Goal: Task Accomplishment & Management: Complete application form

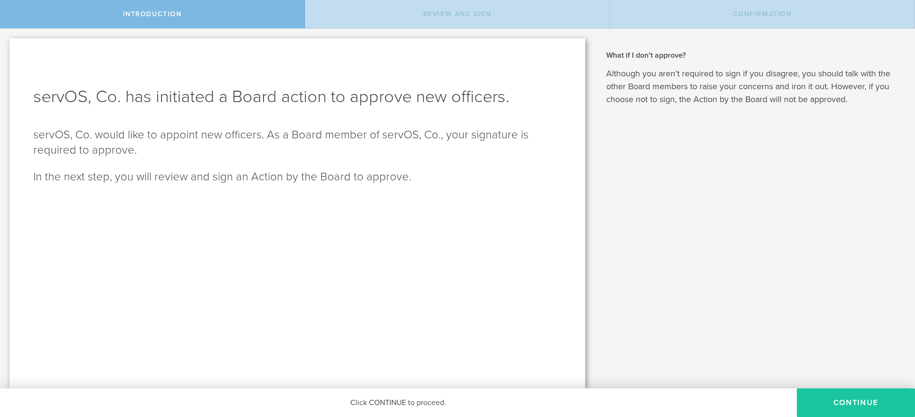
click at [882, 401] on button "Continue" at bounding box center [856, 402] width 118 height 29
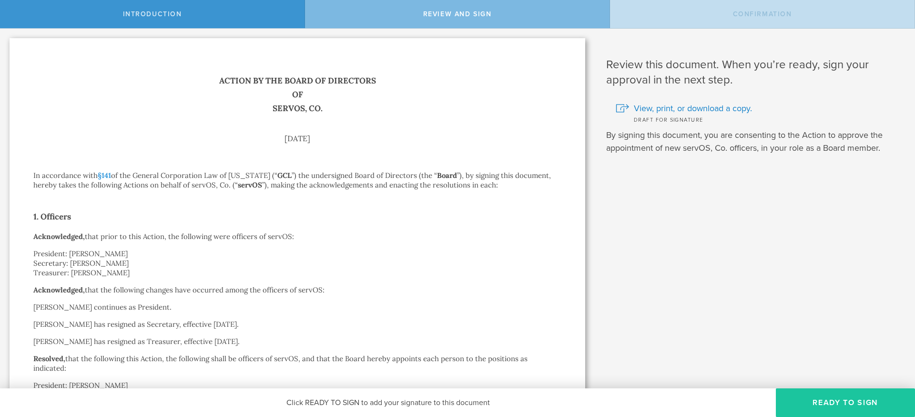
click at [796, 402] on button "Ready to Sign" at bounding box center [845, 402] width 139 height 29
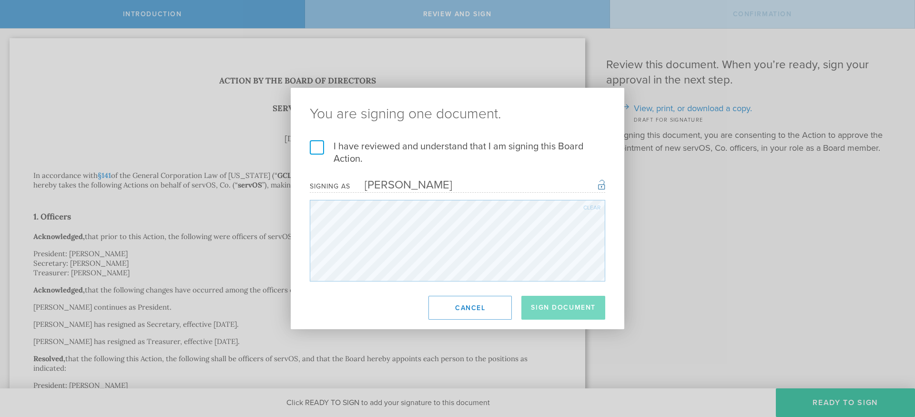
click at [312, 148] on label "I have reviewed and understand that I am signing this Board Action." at bounding box center [458, 152] width 296 height 25
click at [0, 0] on input "I have reviewed and understand that I am signing this Board Action." at bounding box center [0, 0] width 0 height 0
click at [576, 311] on button "Sign Document" at bounding box center [564, 308] width 84 height 24
